Goal: Task Accomplishment & Management: Manage account settings

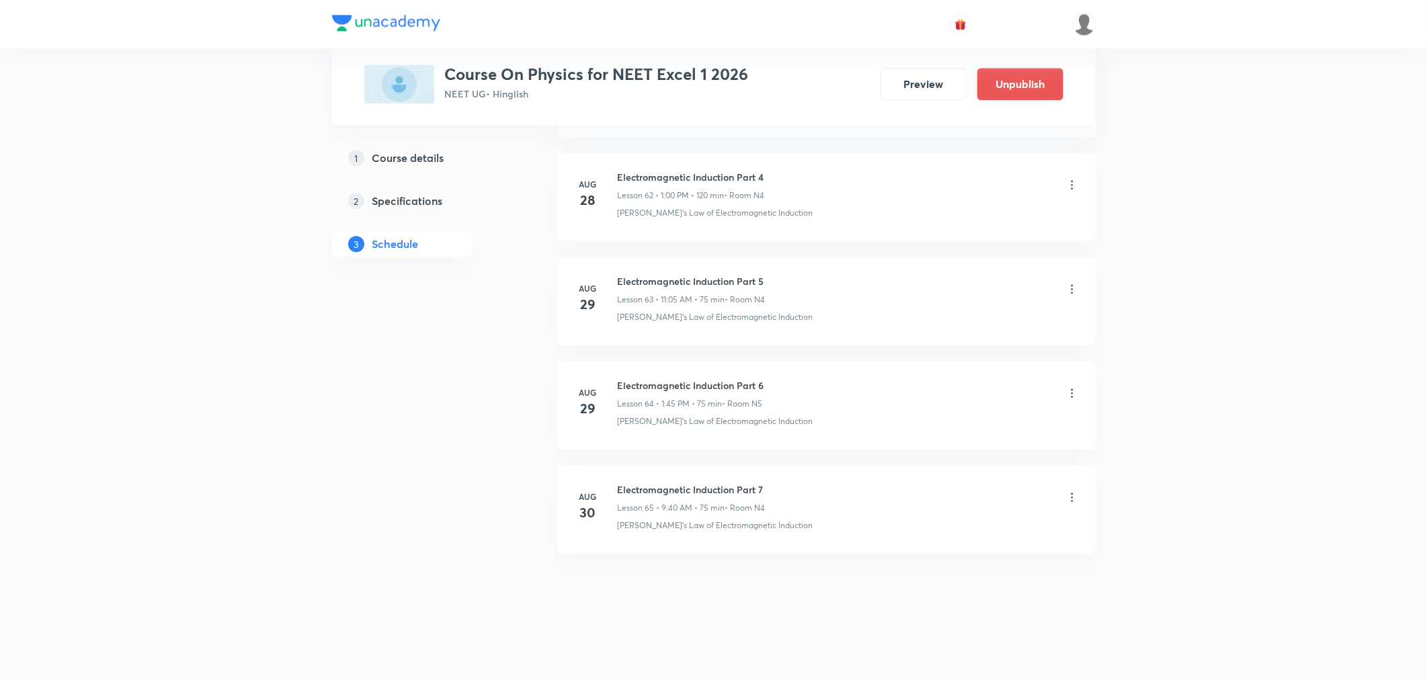
click at [1066, 496] on icon at bounding box center [1071, 497] width 13 height 13
click at [951, 556] on p "Delete" at bounding box center [953, 556] width 28 height 14
click at [921, 650] on button "Delete" at bounding box center [907, 652] width 118 height 32
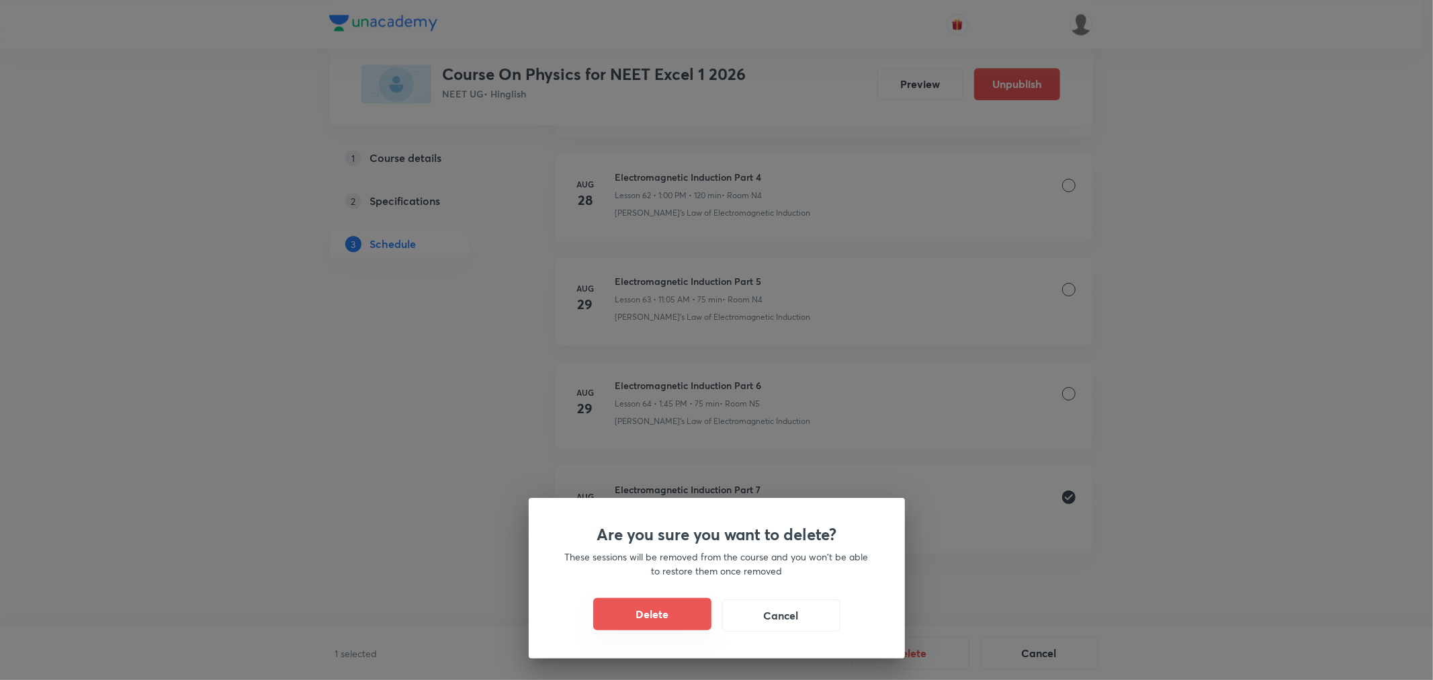
click at [659, 621] on button "Delete" at bounding box center [652, 614] width 118 height 32
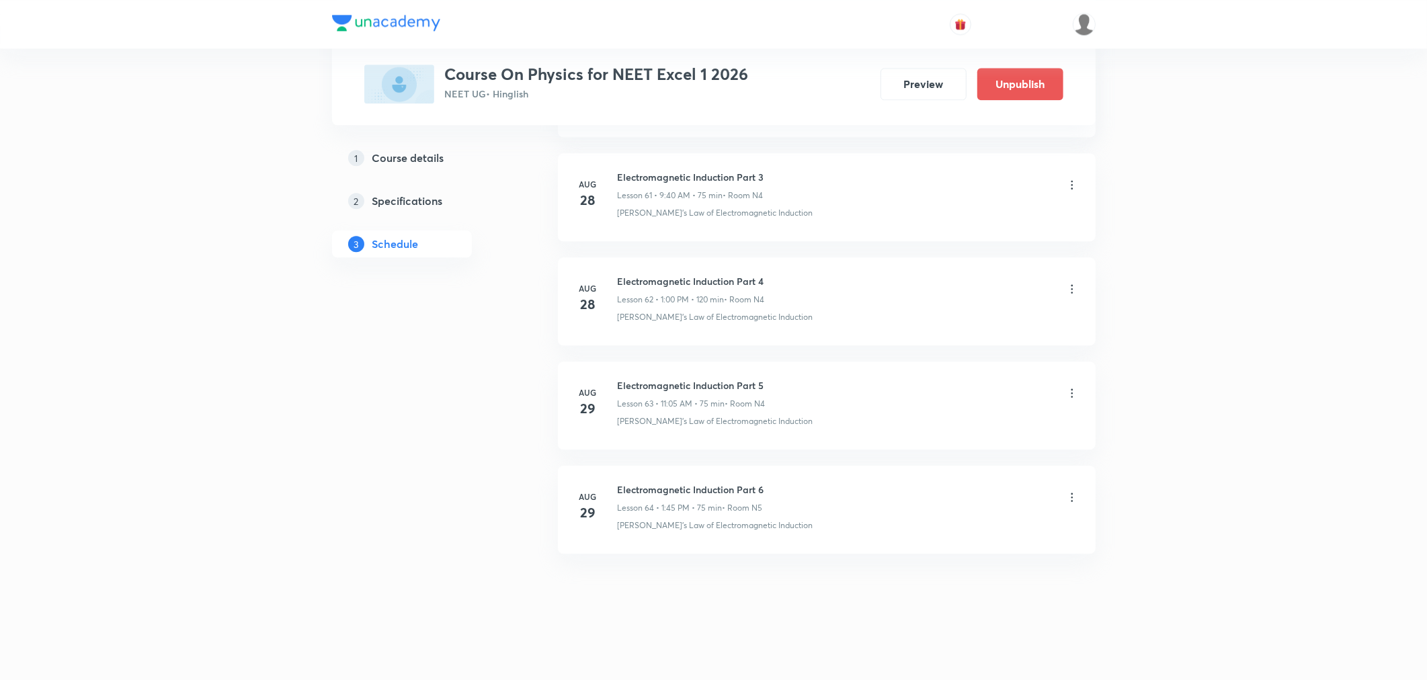
scroll to position [7072, 0]
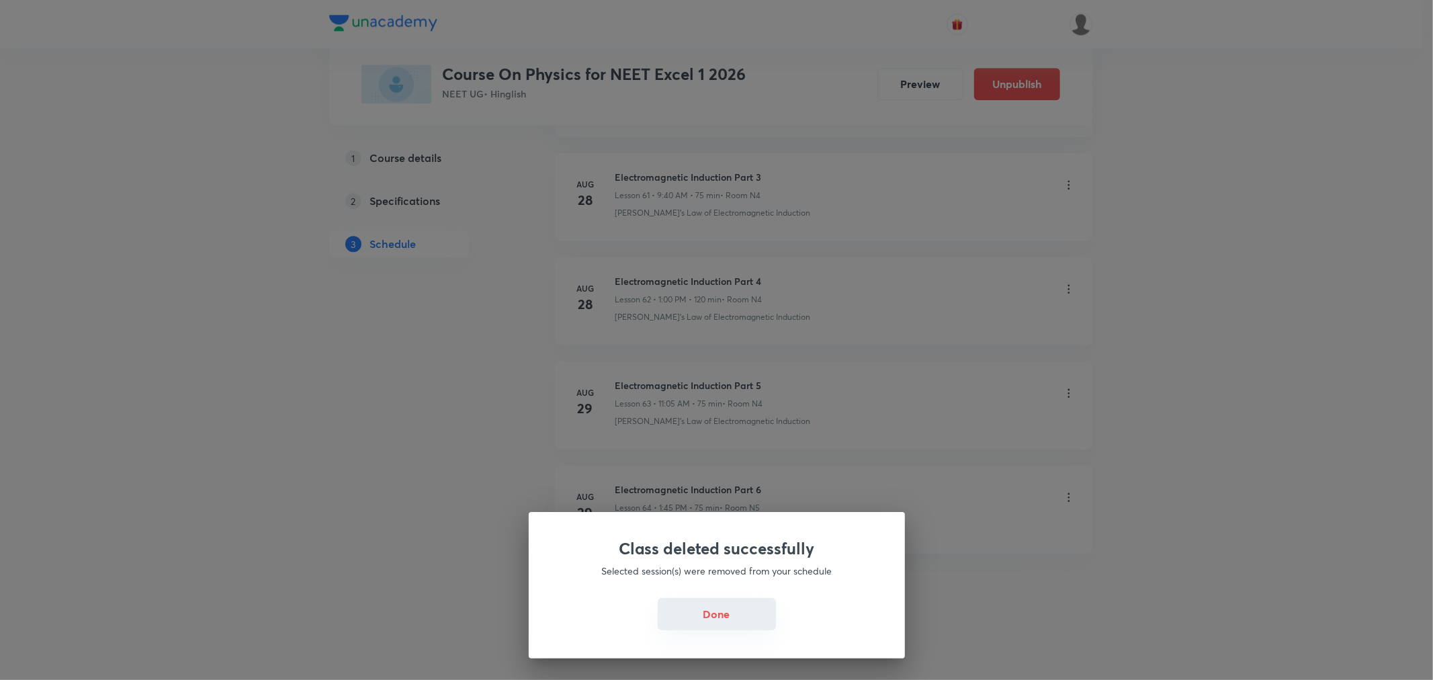
click at [706, 624] on button "Done" at bounding box center [717, 614] width 118 height 32
